Goal: Find contact information: Find contact information

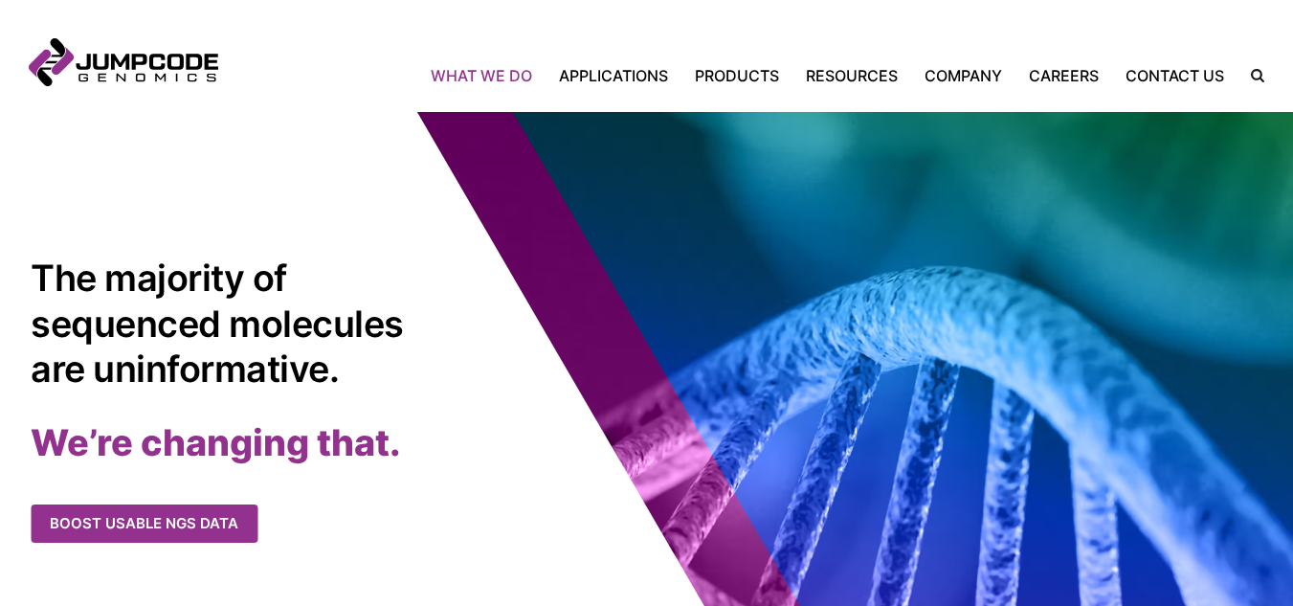
click at [512, 69] on link "What We Do" at bounding box center [488, 75] width 115 height 23
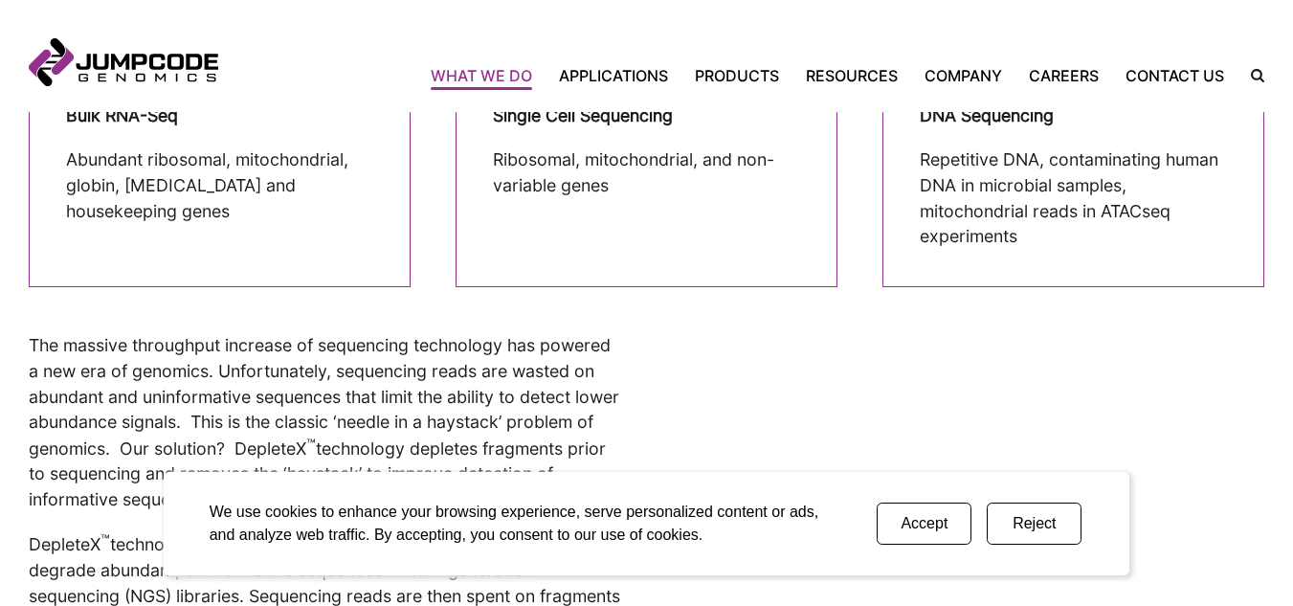
scroll to position [766, 0]
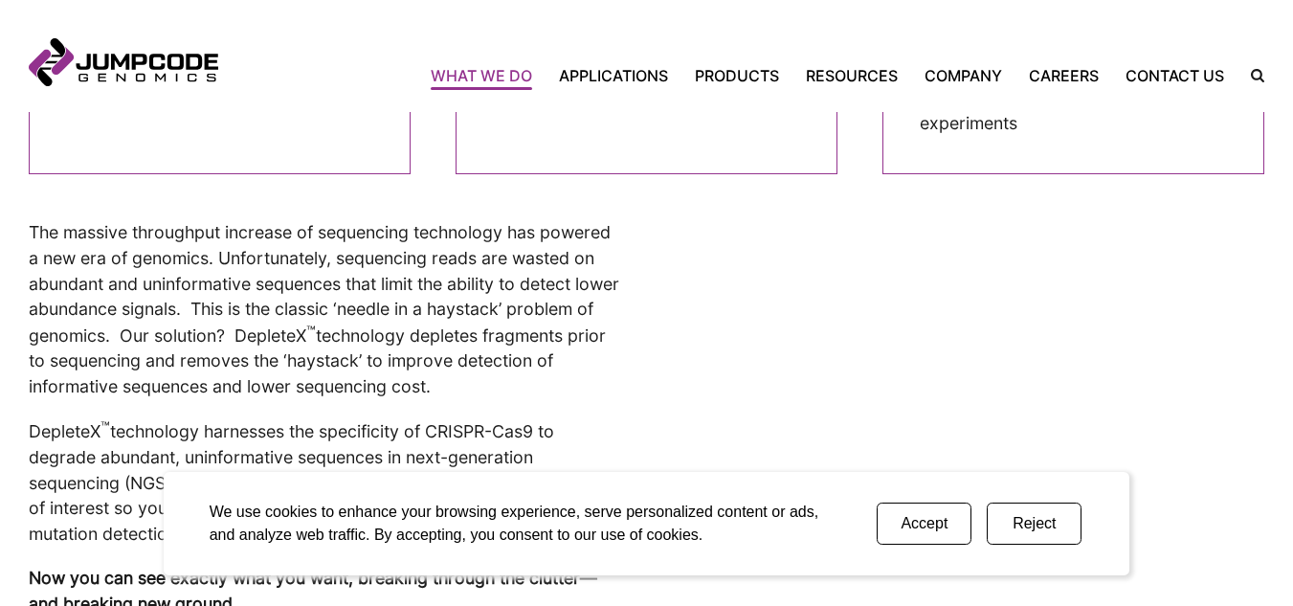
click at [1017, 533] on button "Reject" at bounding box center [1034, 524] width 95 height 42
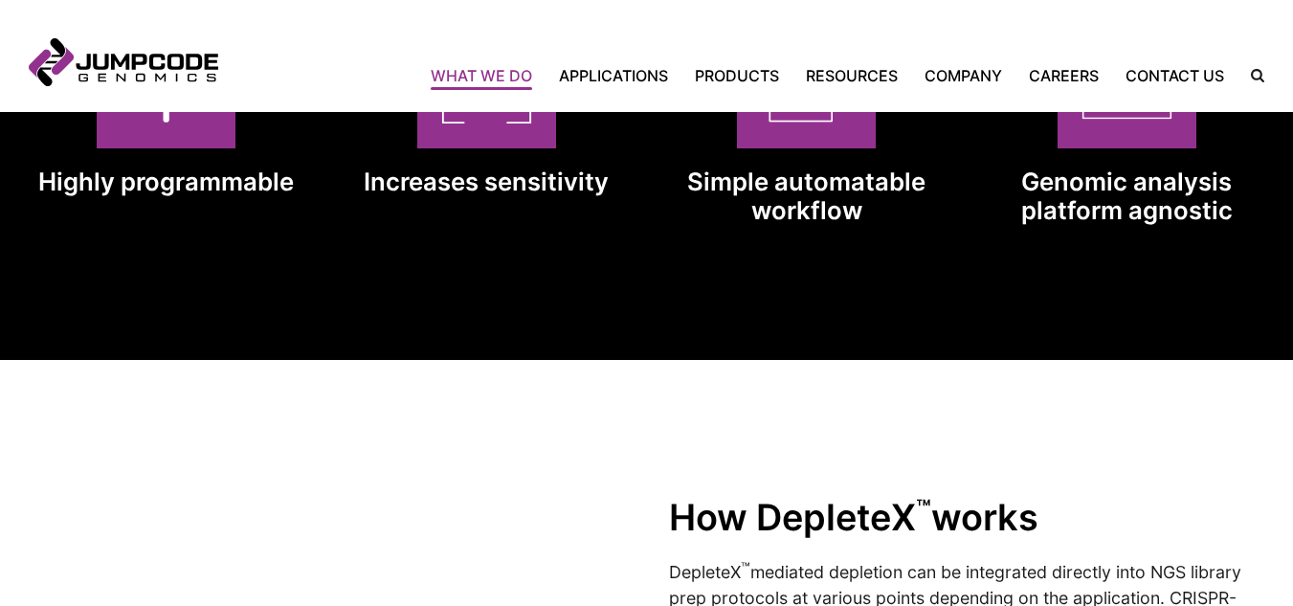
scroll to position [1723, 0]
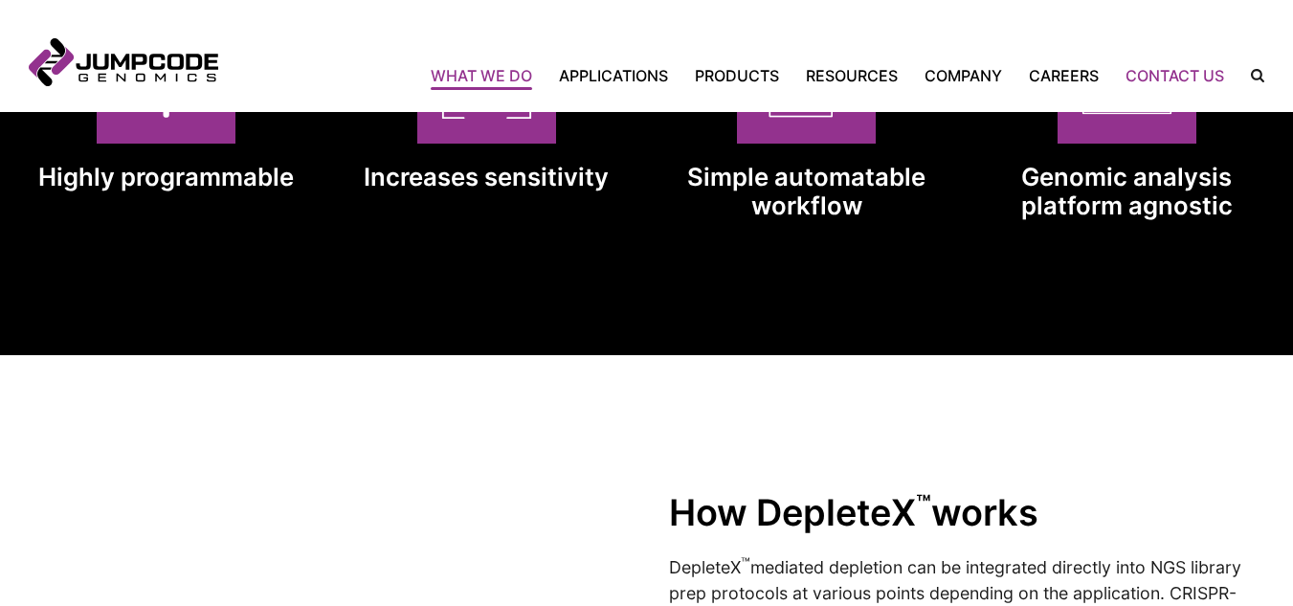
click at [1187, 71] on link "Contact Us" at bounding box center [1174, 75] width 125 height 23
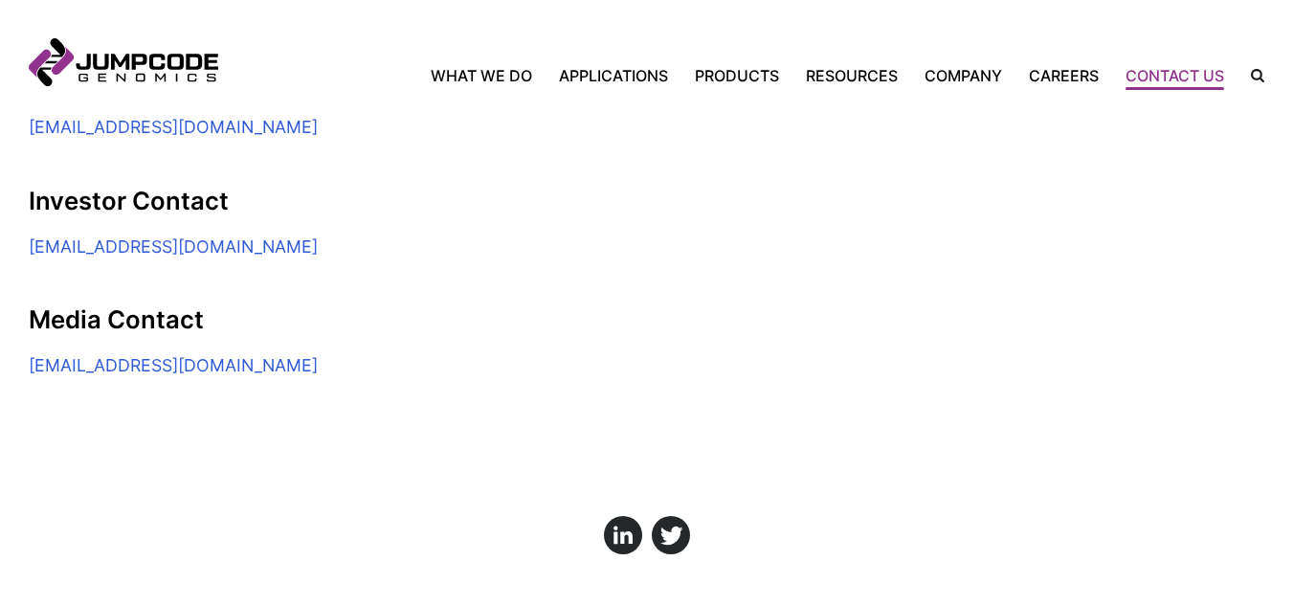
scroll to position [370, 0]
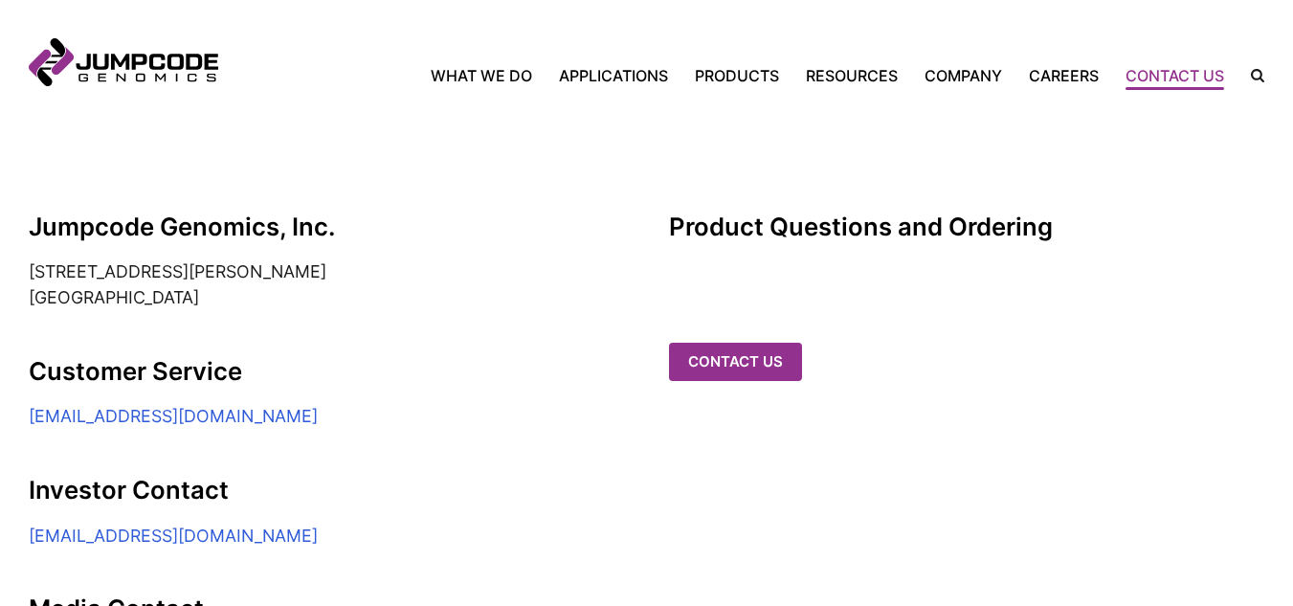
drag, startPoint x: 0, startPoint y: 258, endPoint x: 234, endPoint y: 312, distance: 239.7
click at [234, 312] on section "Jumpcode Genomics, Inc. 6330 Nancy Ridge Drive, Suite 104 San Diego, CA 92121 C…" at bounding box center [646, 373] width 1293 height 590
copy address "6330 Nancy Ridge Drive, Suite 104 San Diego, CA 92121"
